Goal: Transaction & Acquisition: Purchase product/service

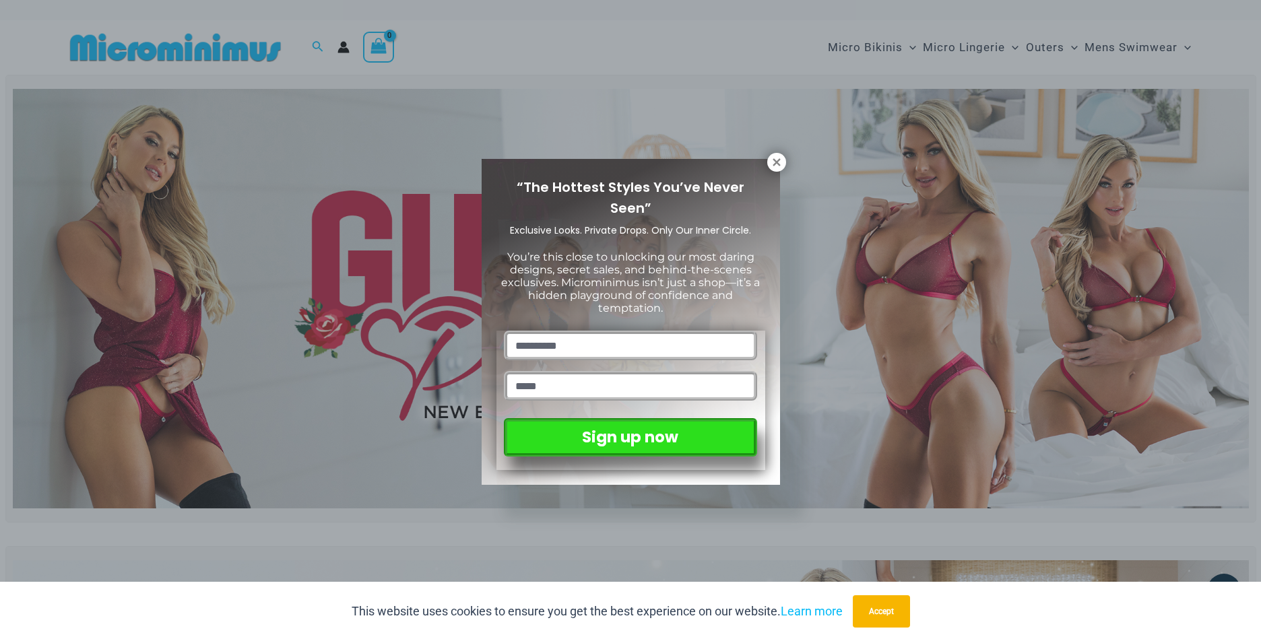
click at [865, 46] on div "“The Hottest Styles You’ve Never Seen” Exclusive Looks. Private Drops. Only Our…" at bounding box center [630, 320] width 1261 height 641
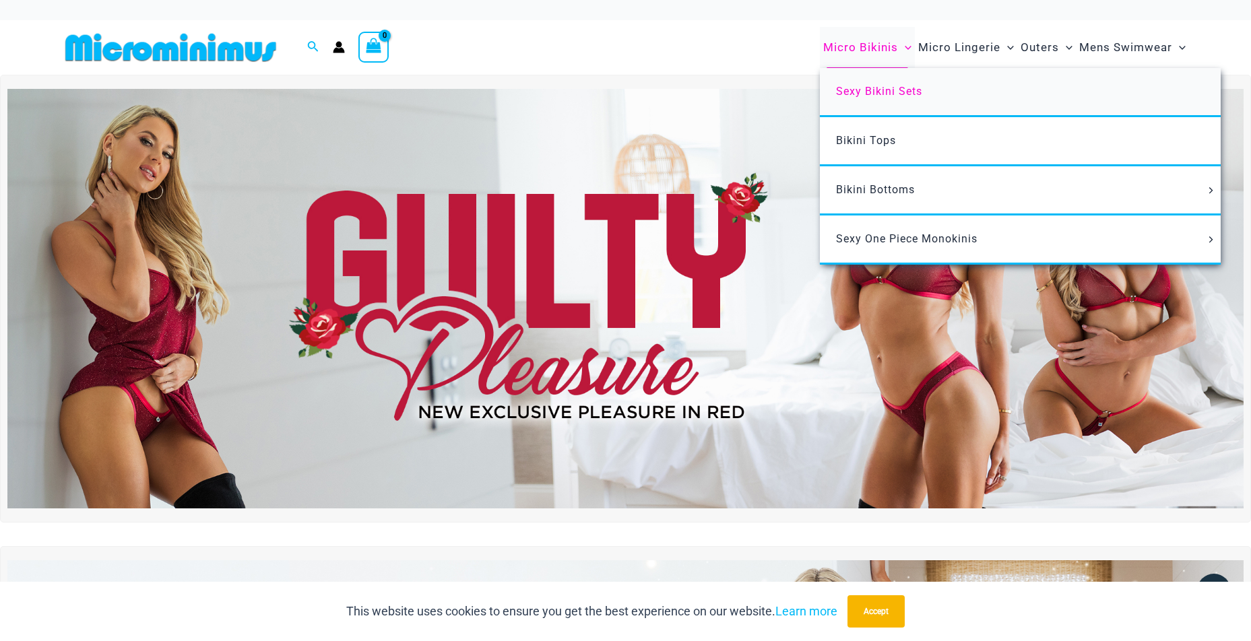
click at [880, 94] on span "Sexy Bikini Sets" at bounding box center [879, 91] width 86 height 13
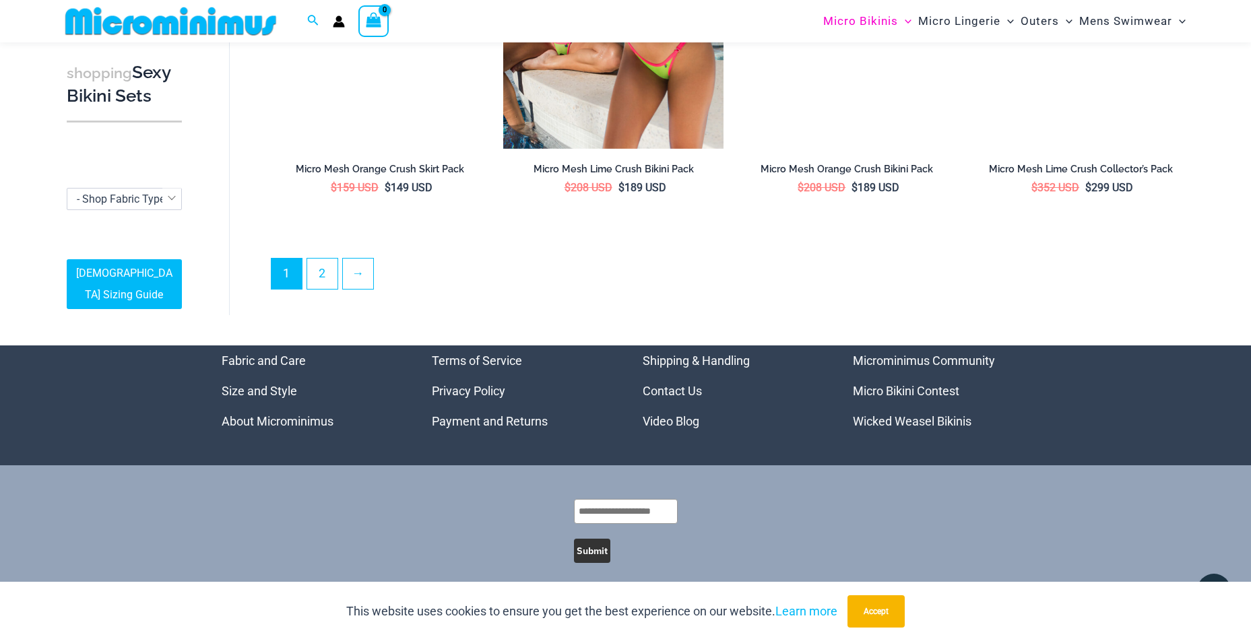
scroll to position [3326, 0]
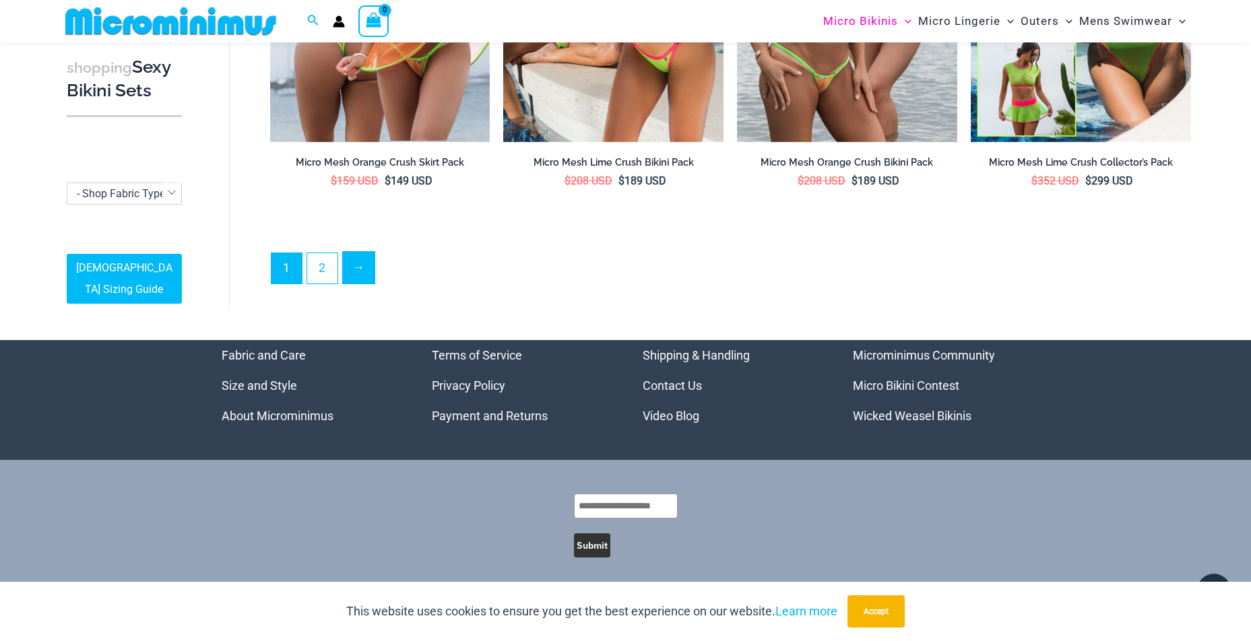
click at [368, 260] on link "→" at bounding box center [359, 268] width 32 height 32
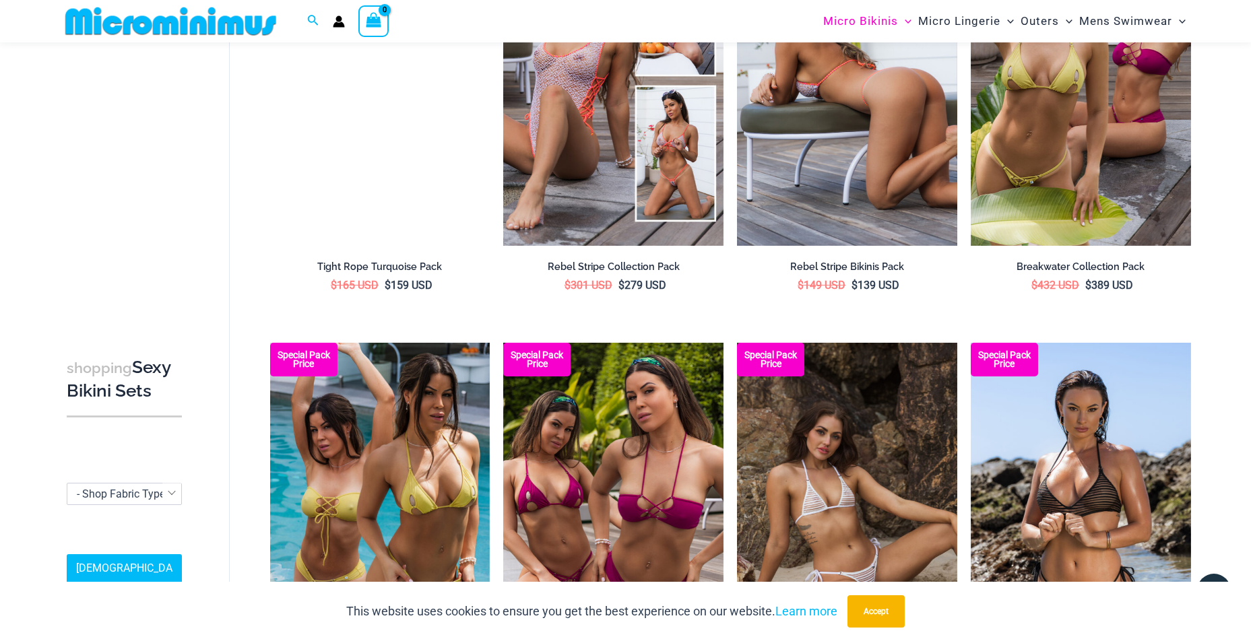
scroll to position [1156, 0]
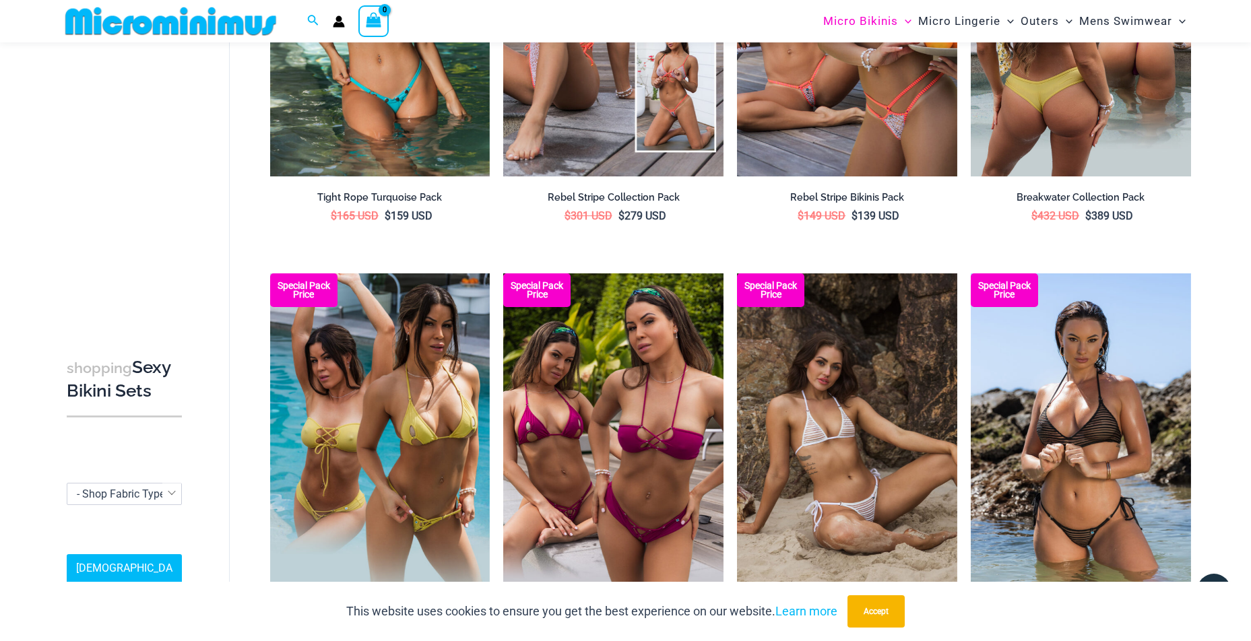
click at [1061, 128] on img at bounding box center [1080, 11] width 220 height 330
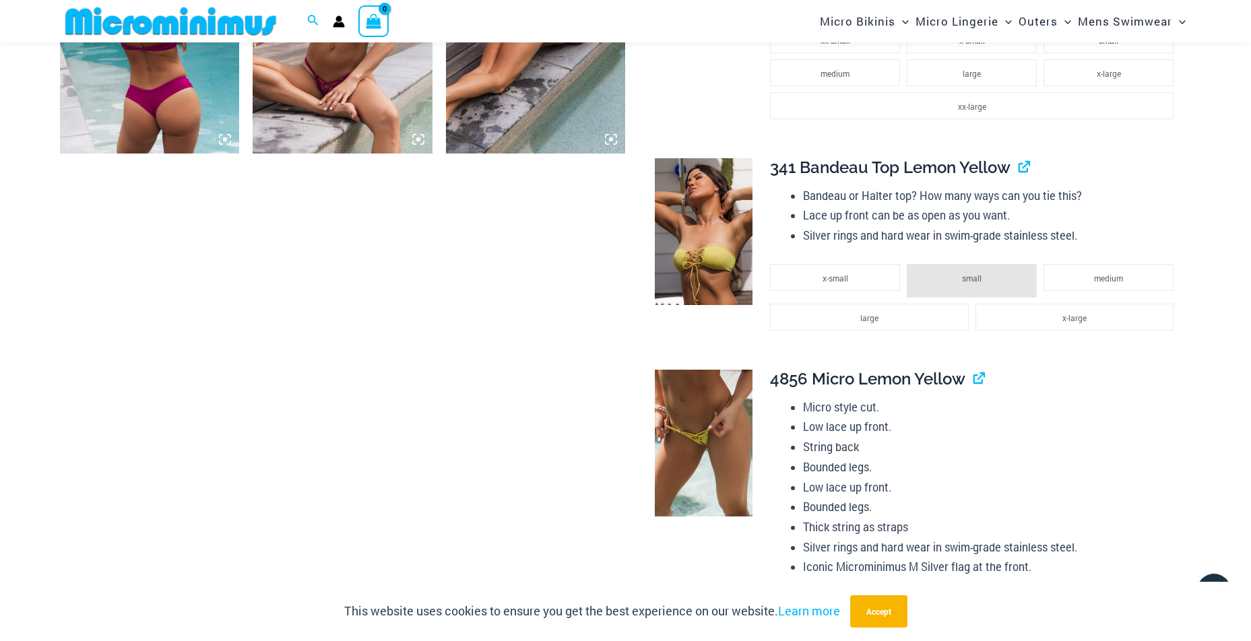
scroll to position [1785, 0]
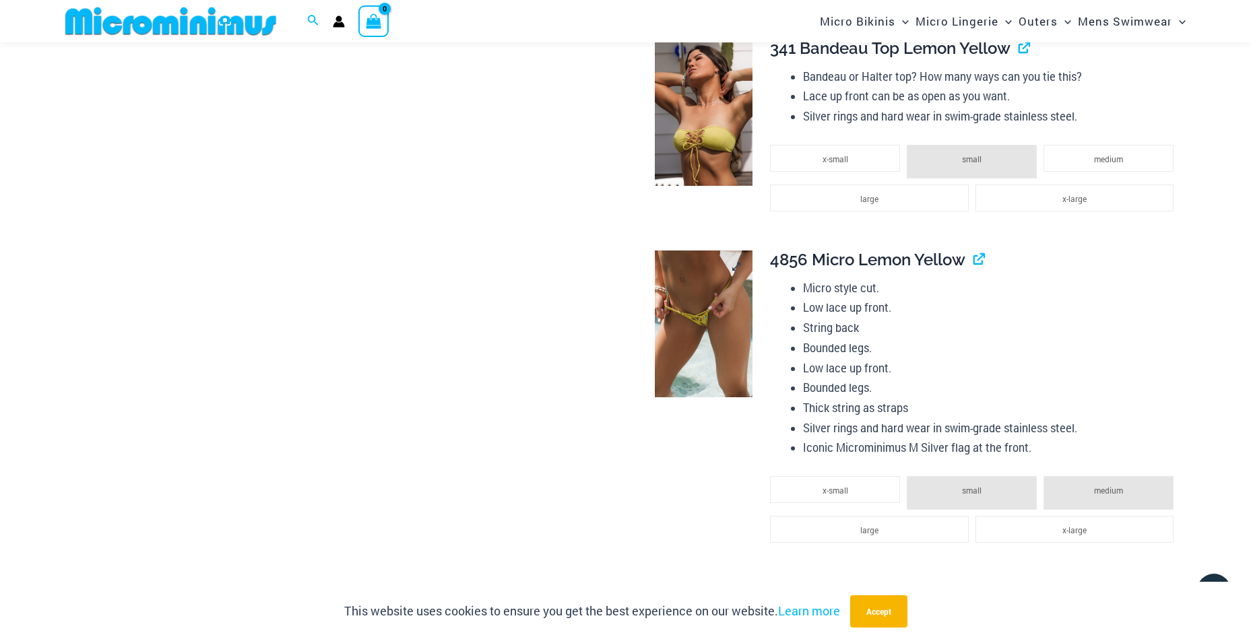
click at [678, 354] on img at bounding box center [704, 324] width 98 height 147
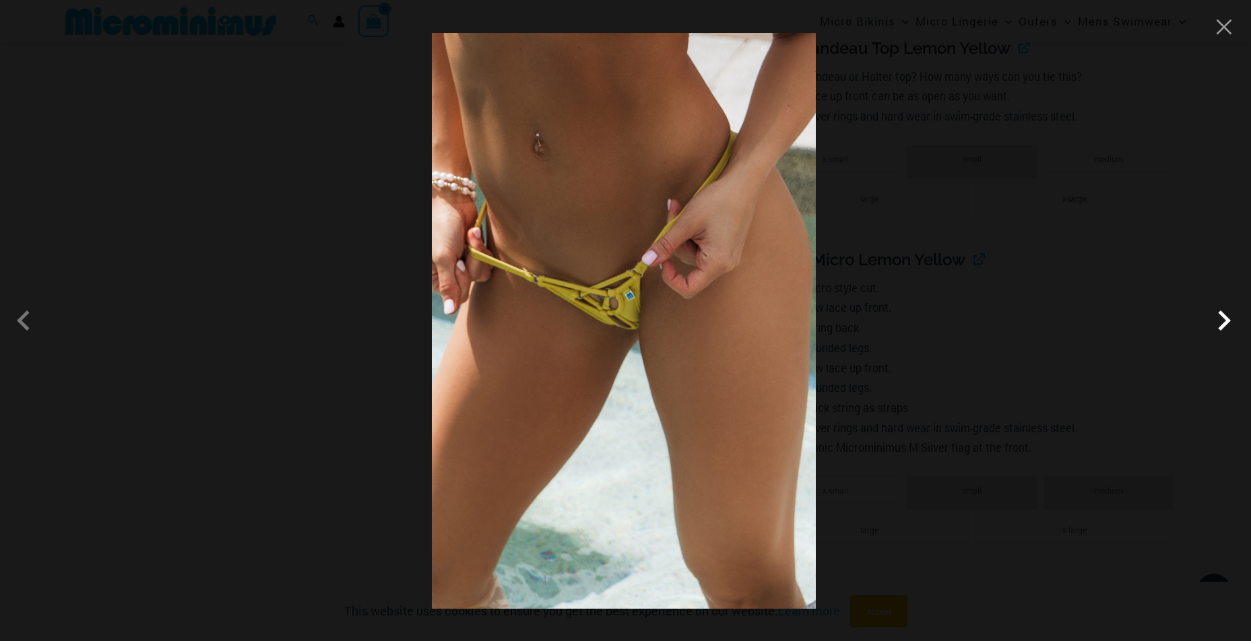
click at [1226, 318] on span at bounding box center [1223, 320] width 40 height 40
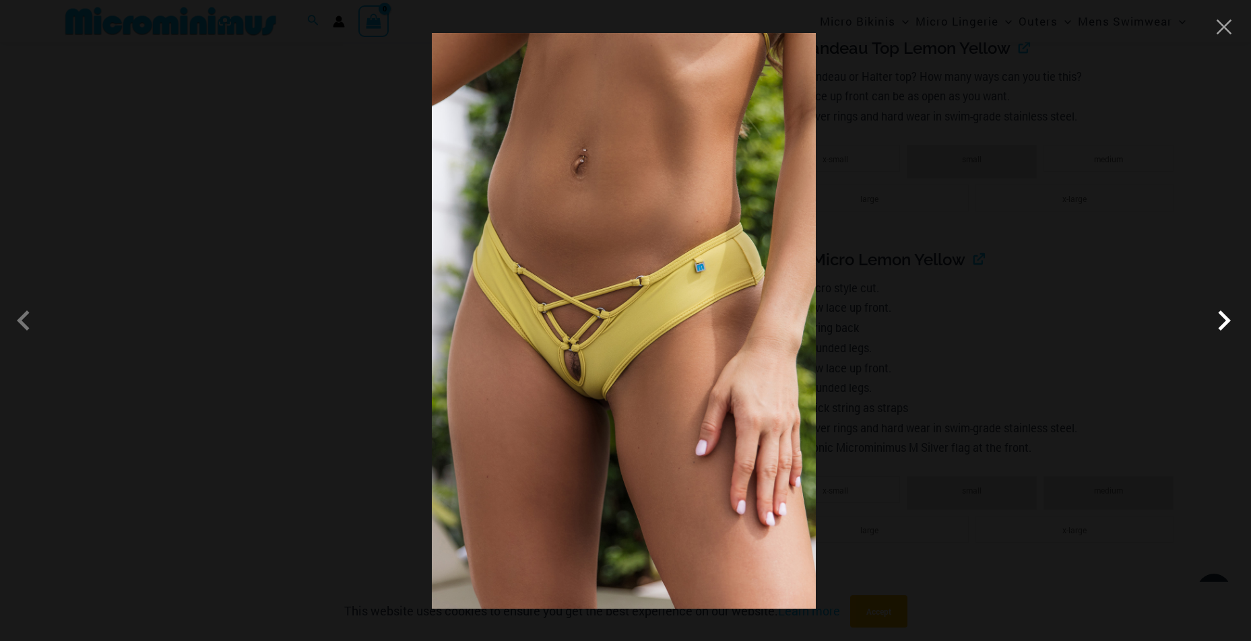
click at [1225, 317] on span at bounding box center [1223, 320] width 40 height 40
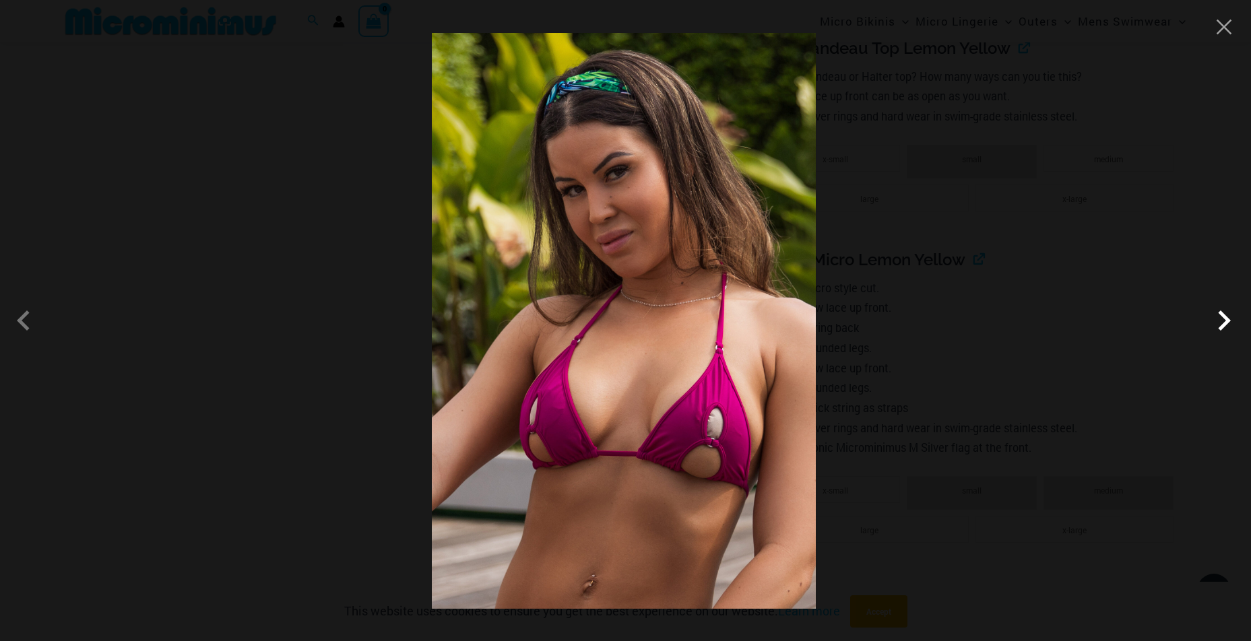
click at [1225, 317] on span at bounding box center [1223, 320] width 40 height 40
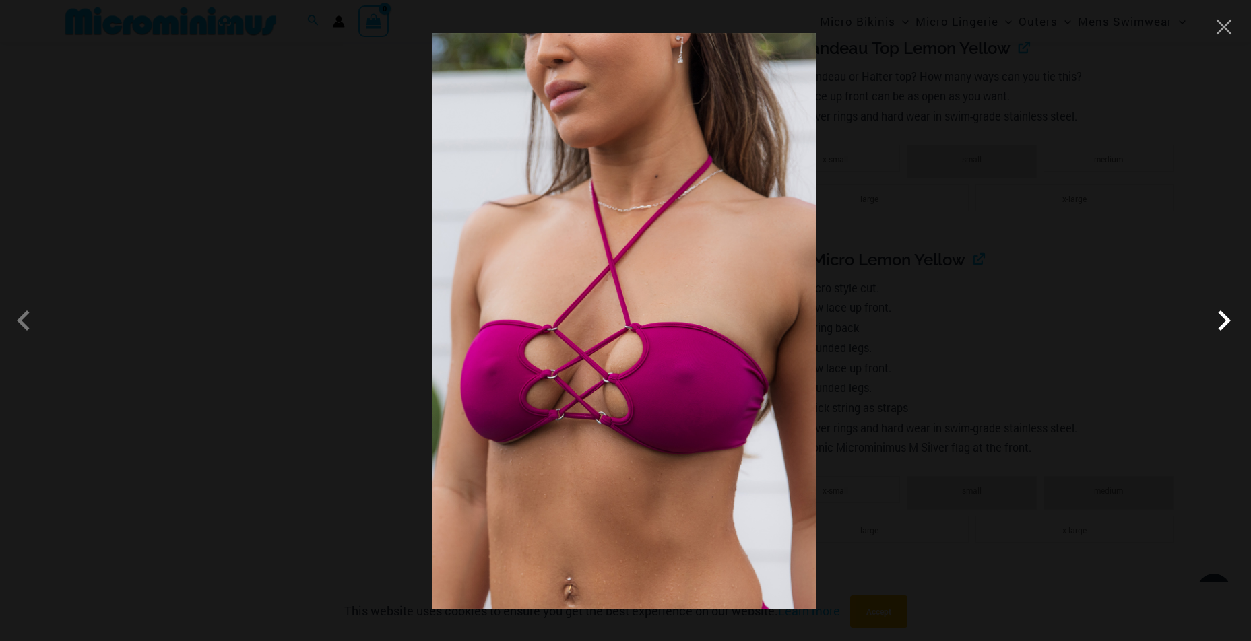
click at [1225, 317] on span at bounding box center [1223, 320] width 40 height 40
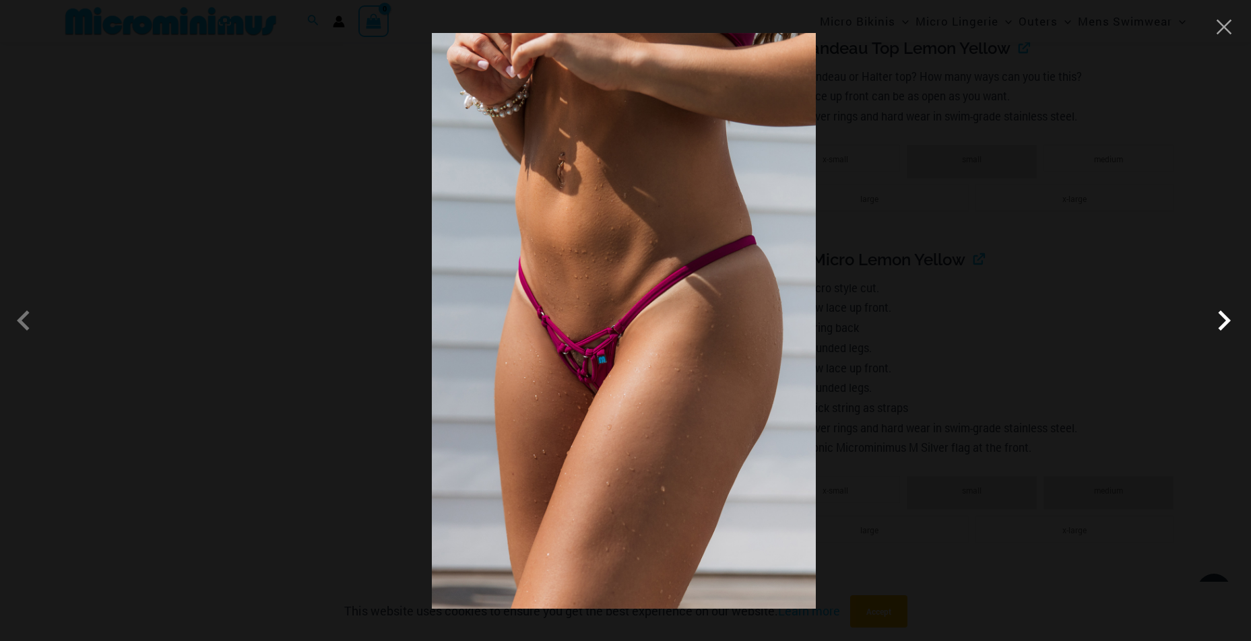
click at [1225, 317] on span at bounding box center [1223, 320] width 40 height 40
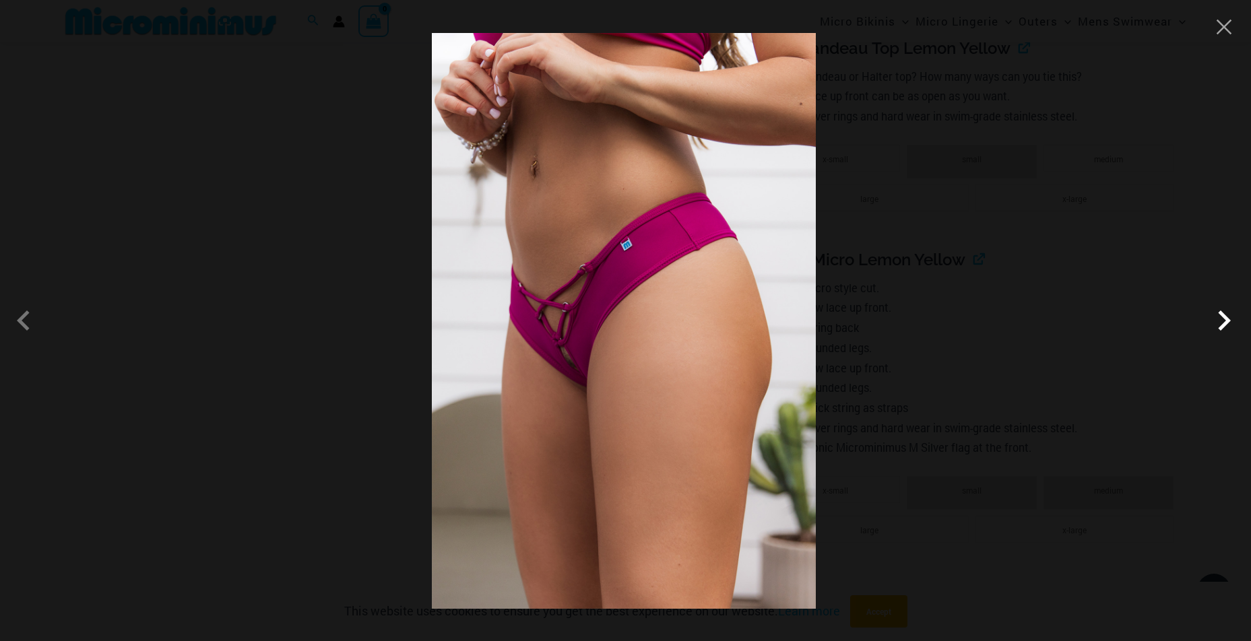
click at [1225, 317] on span at bounding box center [1223, 320] width 40 height 40
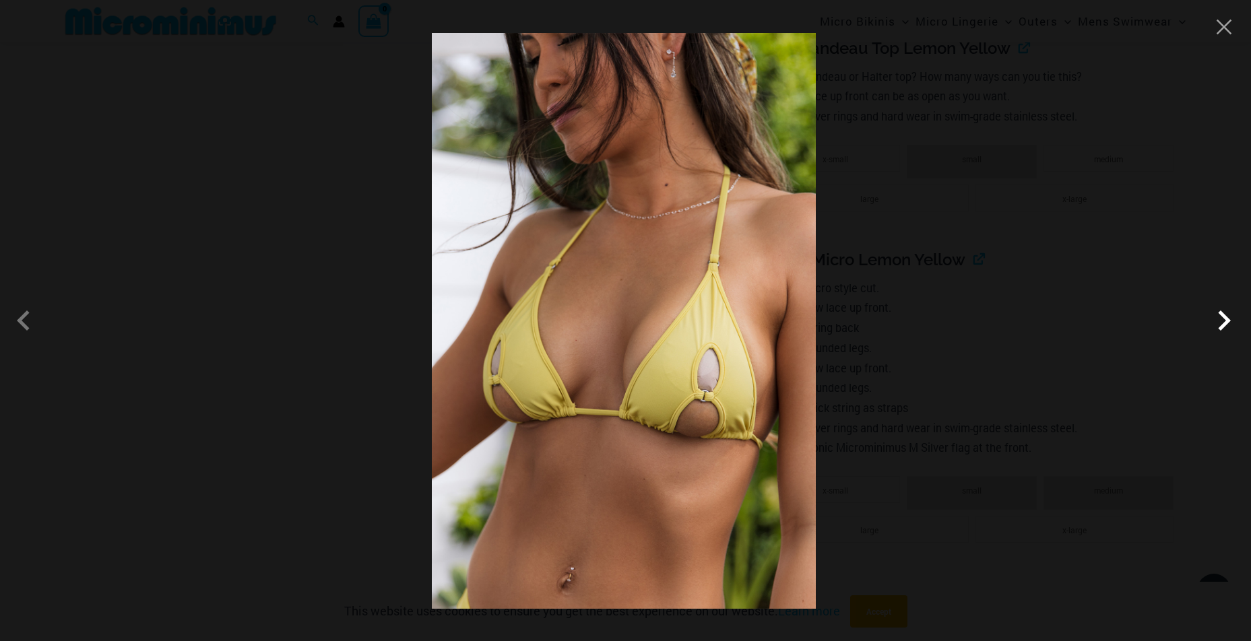
click at [1225, 317] on span at bounding box center [1223, 320] width 40 height 40
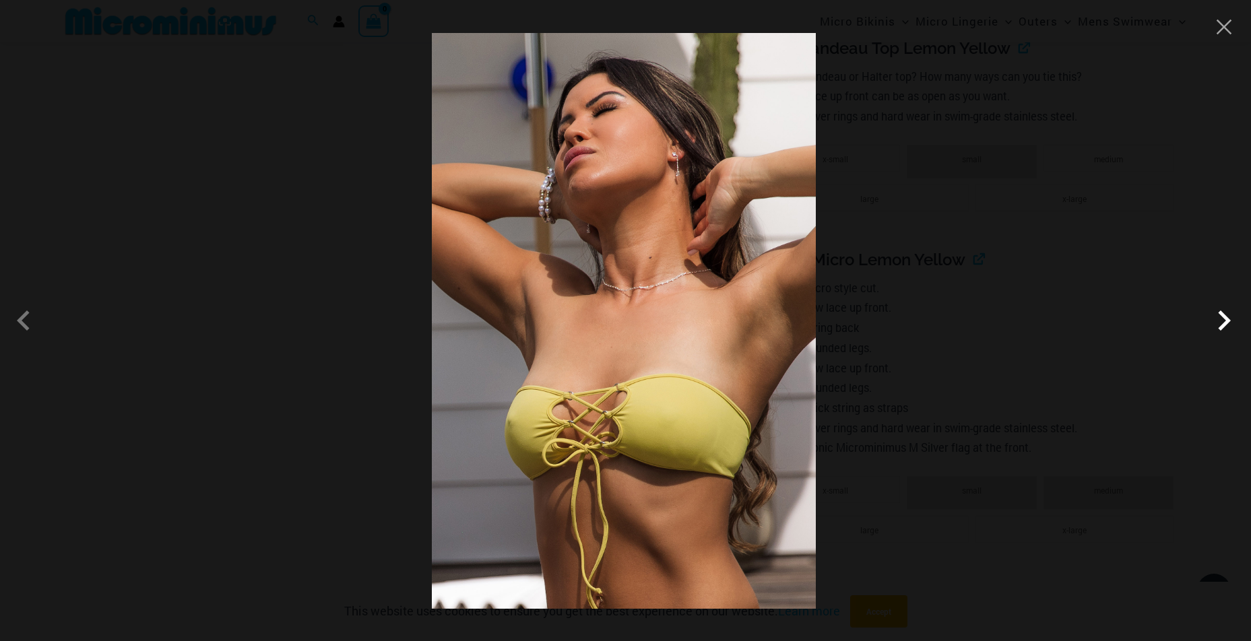
click at [1225, 317] on span at bounding box center [1223, 320] width 40 height 40
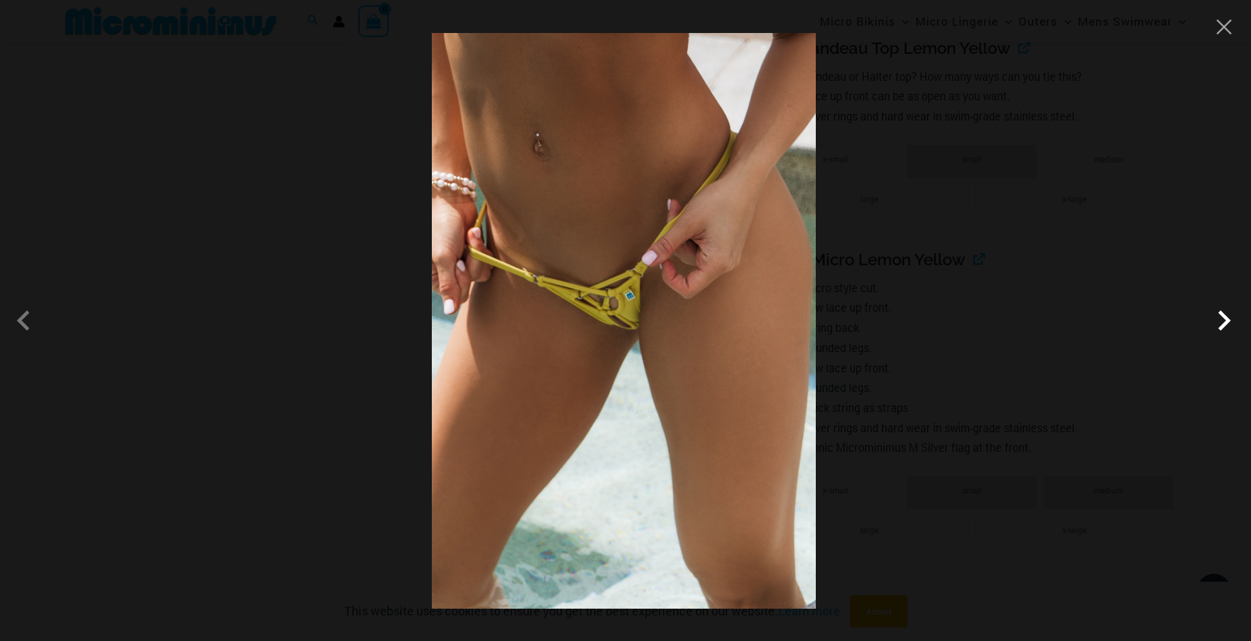
click at [1225, 317] on span at bounding box center [1223, 320] width 40 height 40
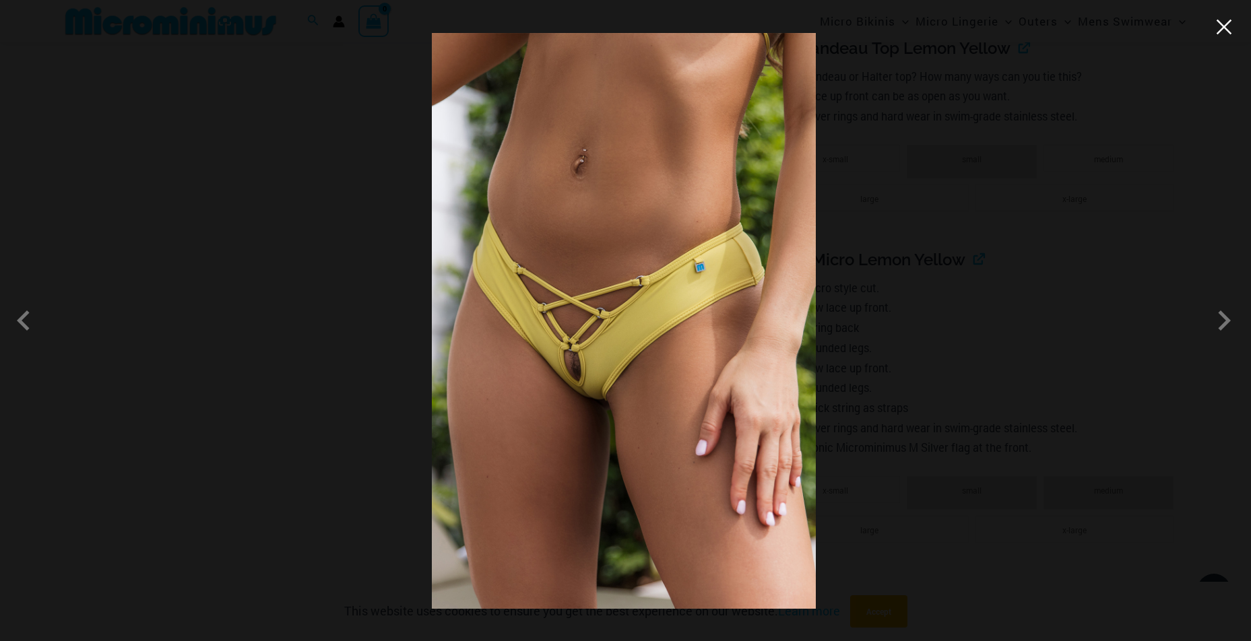
click at [1222, 24] on button "Close" at bounding box center [1224, 27] width 20 height 20
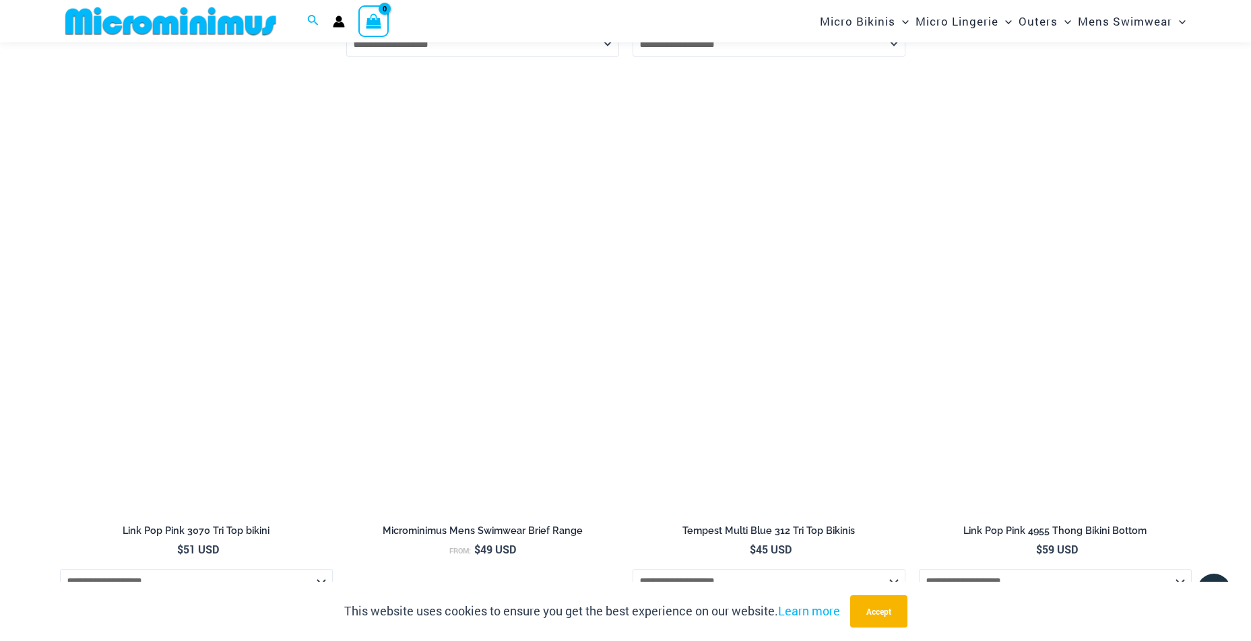
scroll to position [5467, 0]
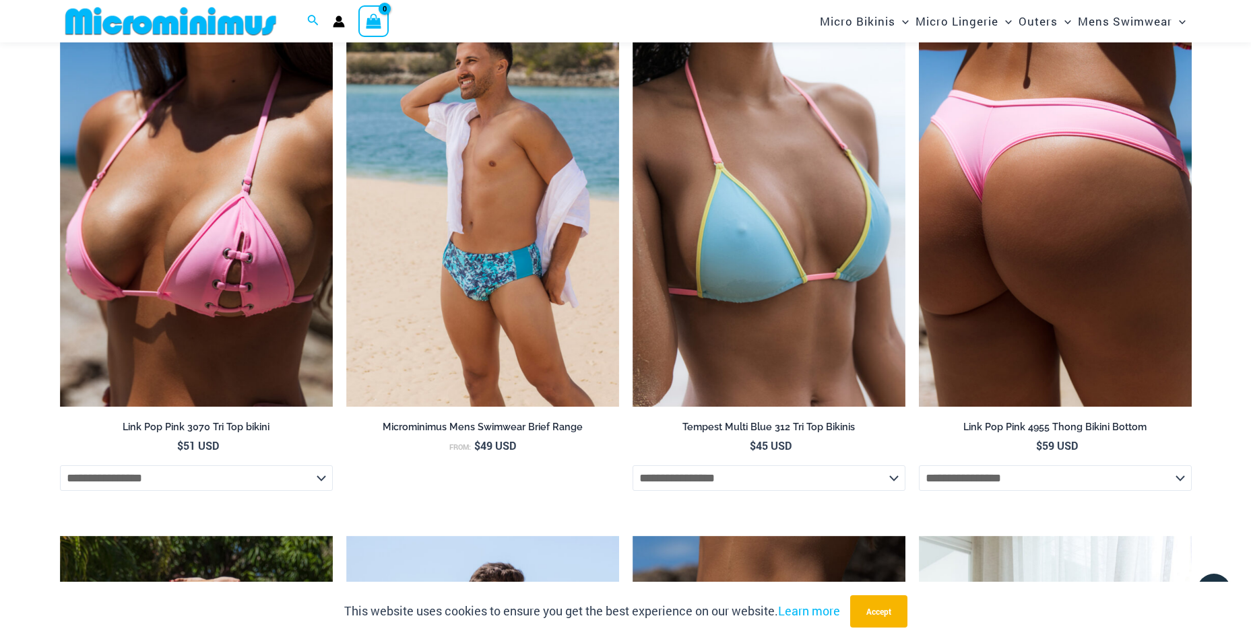
click at [971, 334] on img at bounding box center [1055, 201] width 273 height 409
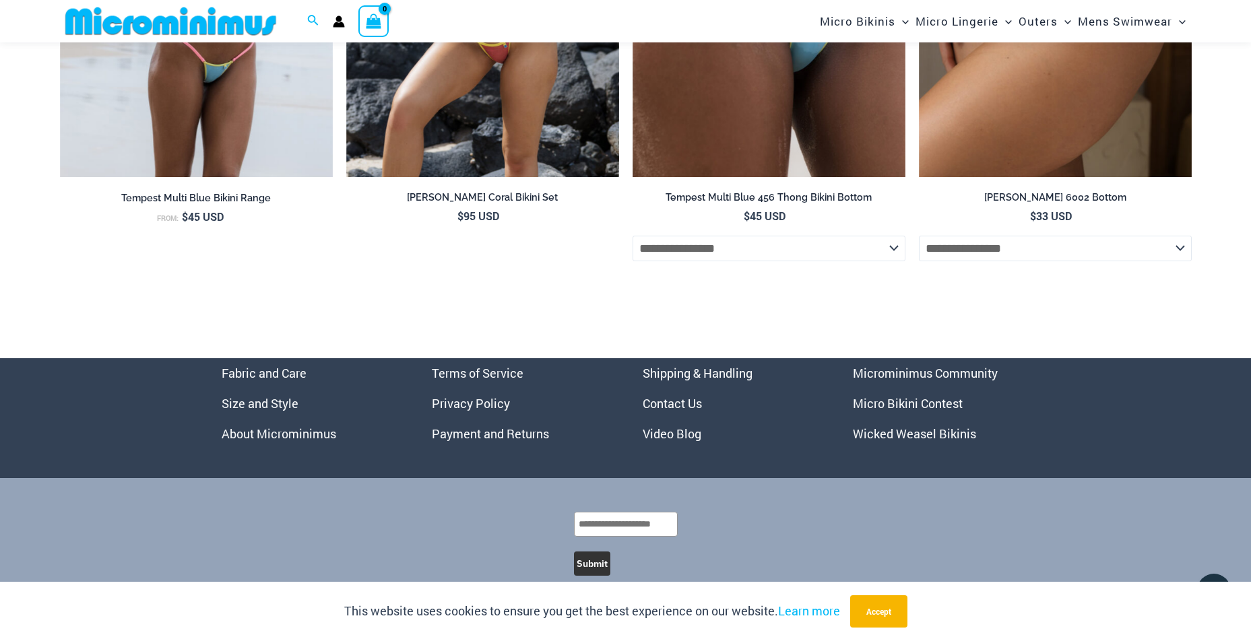
scroll to position [5881, 0]
